Goal: Task Accomplishment & Management: Use online tool/utility

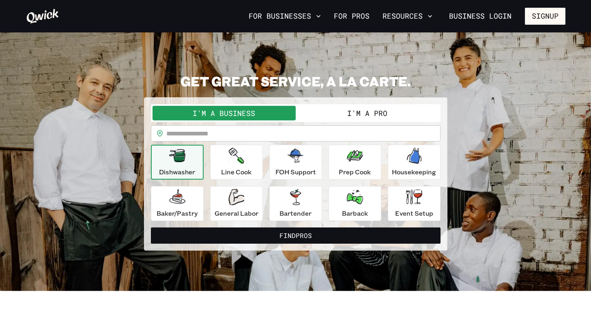
click at [360, 114] on button "I'm a Pro" at bounding box center [367, 113] width 143 height 15
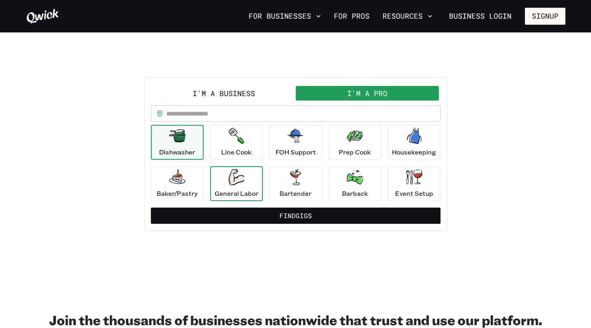
scroll to position [27, 0]
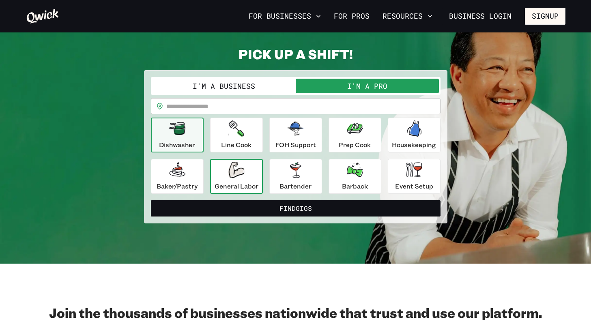
click at [247, 215] on button "Find Gigs" at bounding box center [295, 208] width 289 height 16
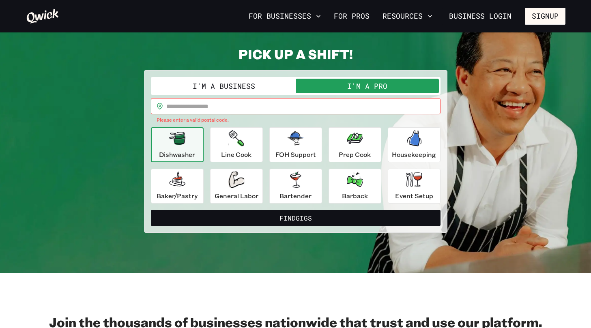
click at [215, 106] on input "text" at bounding box center [303, 106] width 274 height 16
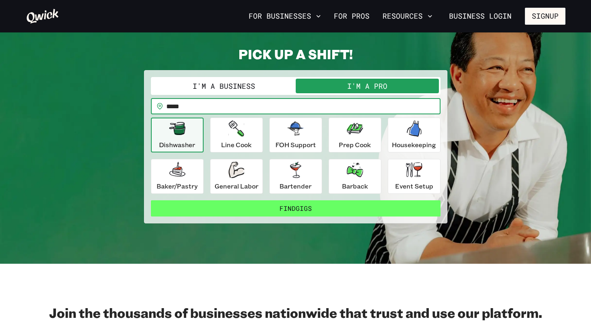
type input "*****"
click at [275, 211] on button "Find Gigs" at bounding box center [295, 208] width 289 height 16
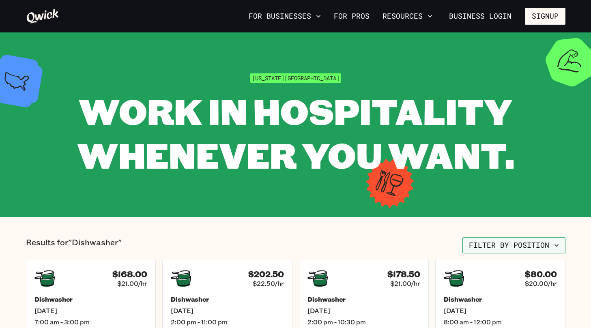
click at [490, 244] on button "Filter by position" at bounding box center [513, 245] width 103 height 16
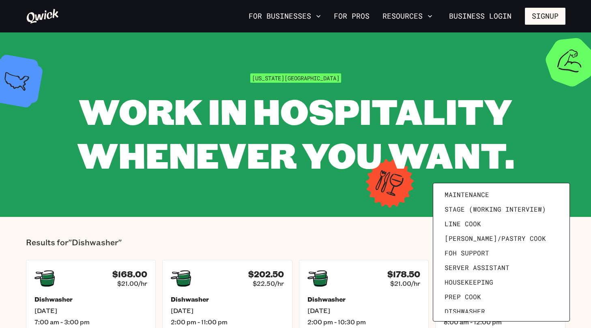
scroll to position [14, 0]
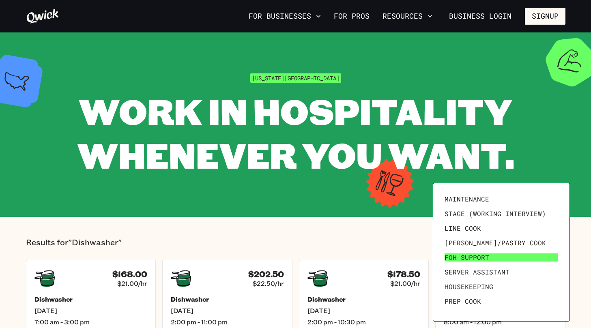
click at [462, 254] on span "FOH Support" at bounding box center [466, 257] width 45 height 8
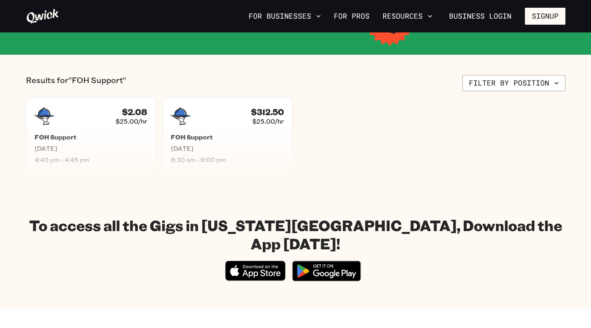
scroll to position [163, 0]
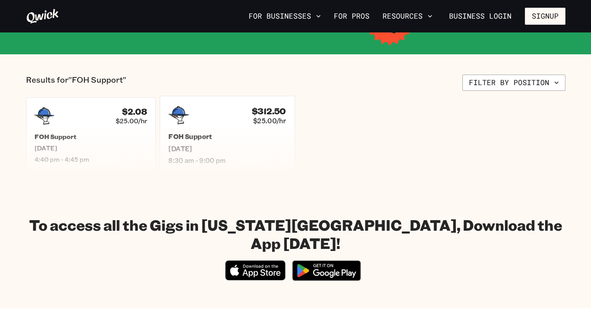
click at [180, 145] on span "[DATE]" at bounding box center [227, 148] width 118 height 9
